Goal: Find specific page/section: Find specific page/section

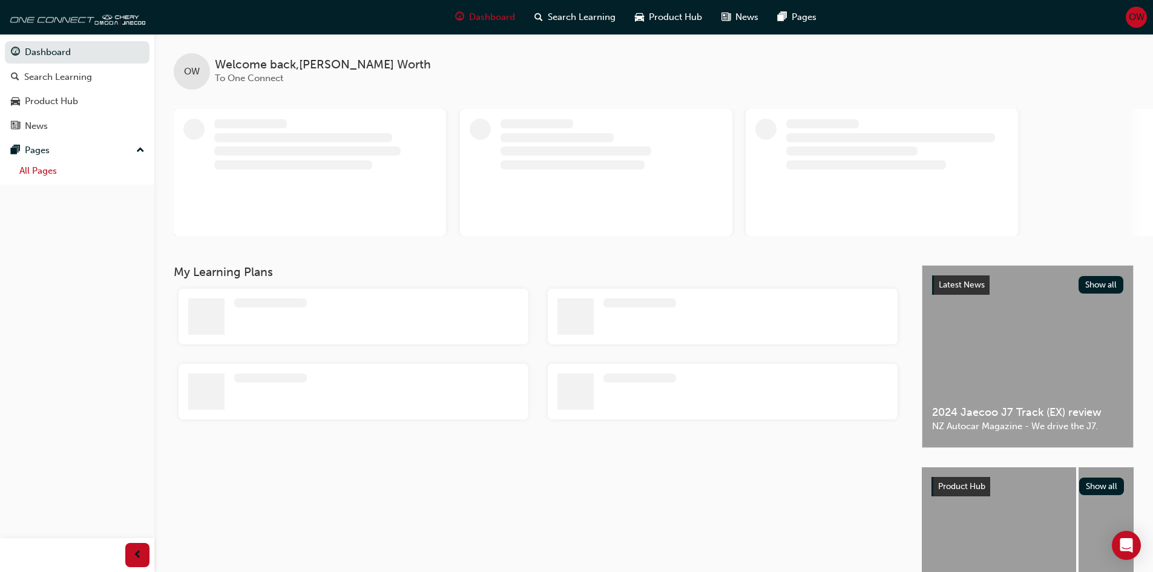
click at [36, 172] on link "All Pages" at bounding box center [82, 171] width 135 height 19
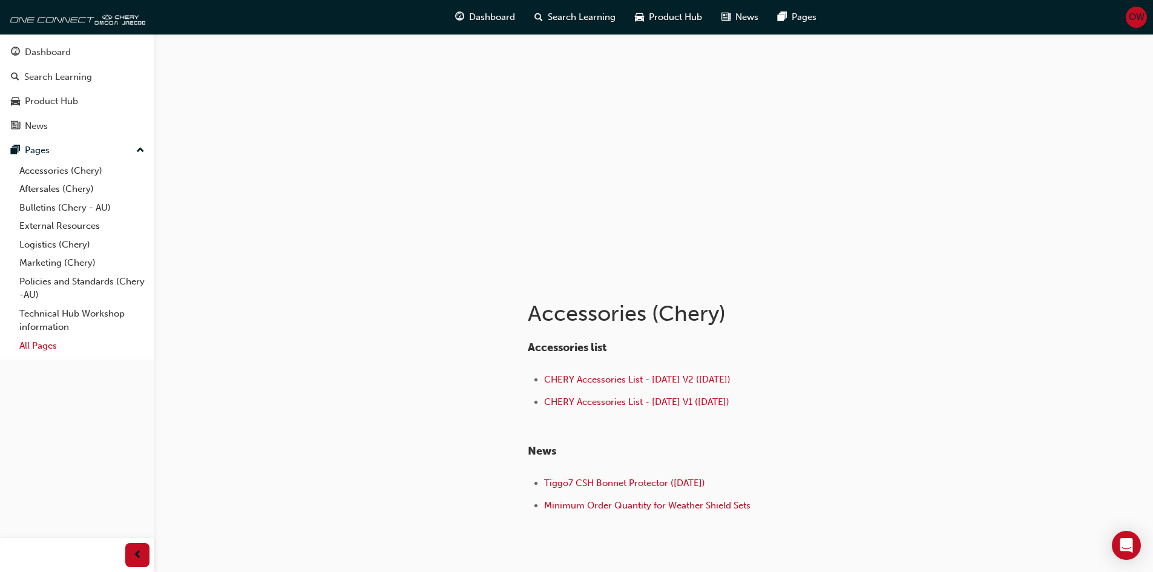
click at [43, 346] on link "All Pages" at bounding box center [82, 346] width 135 height 19
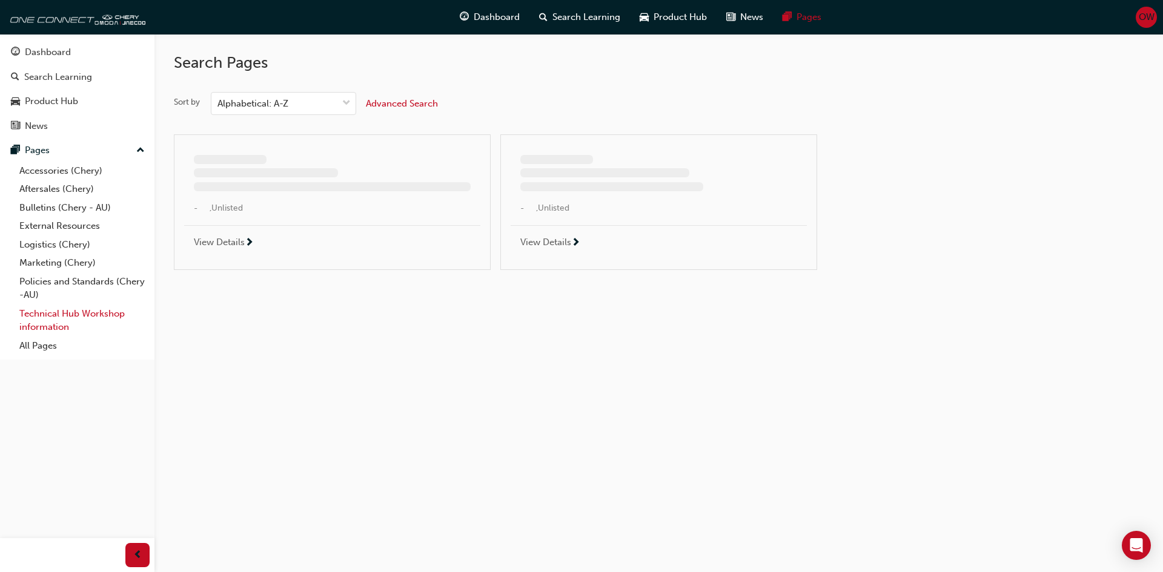
click at [48, 320] on link "Technical Hub Workshop information" at bounding box center [82, 321] width 135 height 32
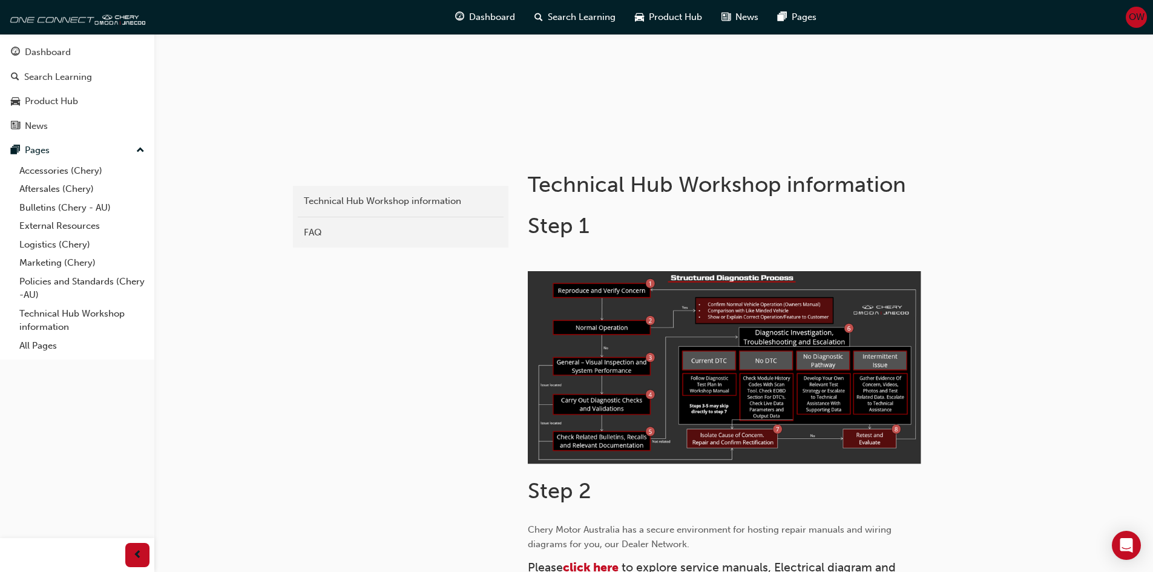
scroll to position [484, 0]
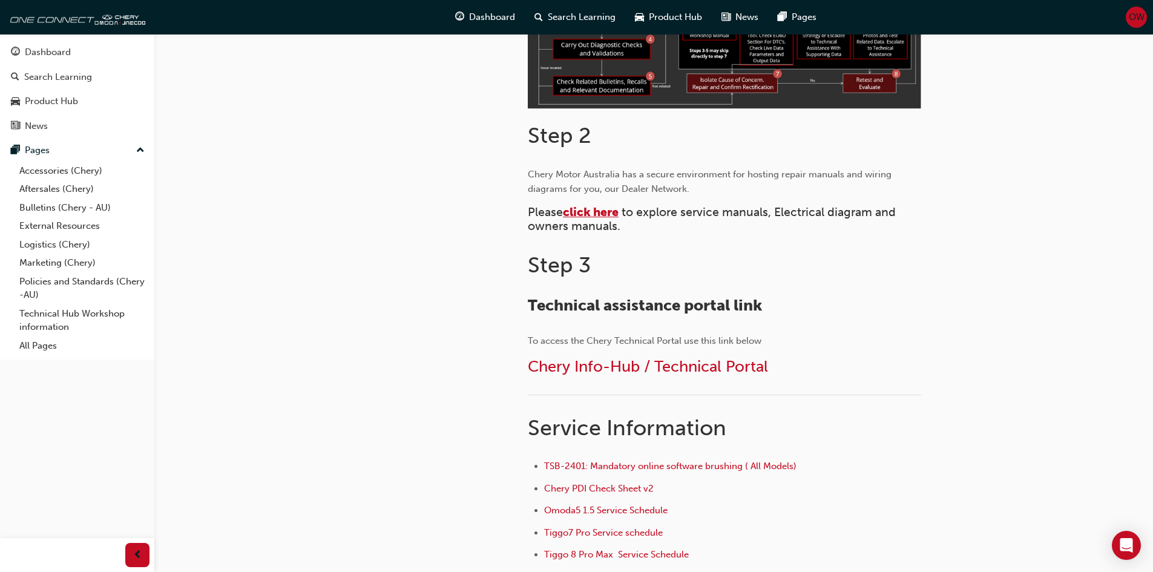
click at [595, 210] on span "click here" at bounding box center [591, 212] width 56 height 14
